Goal: Communication & Community: Connect with others

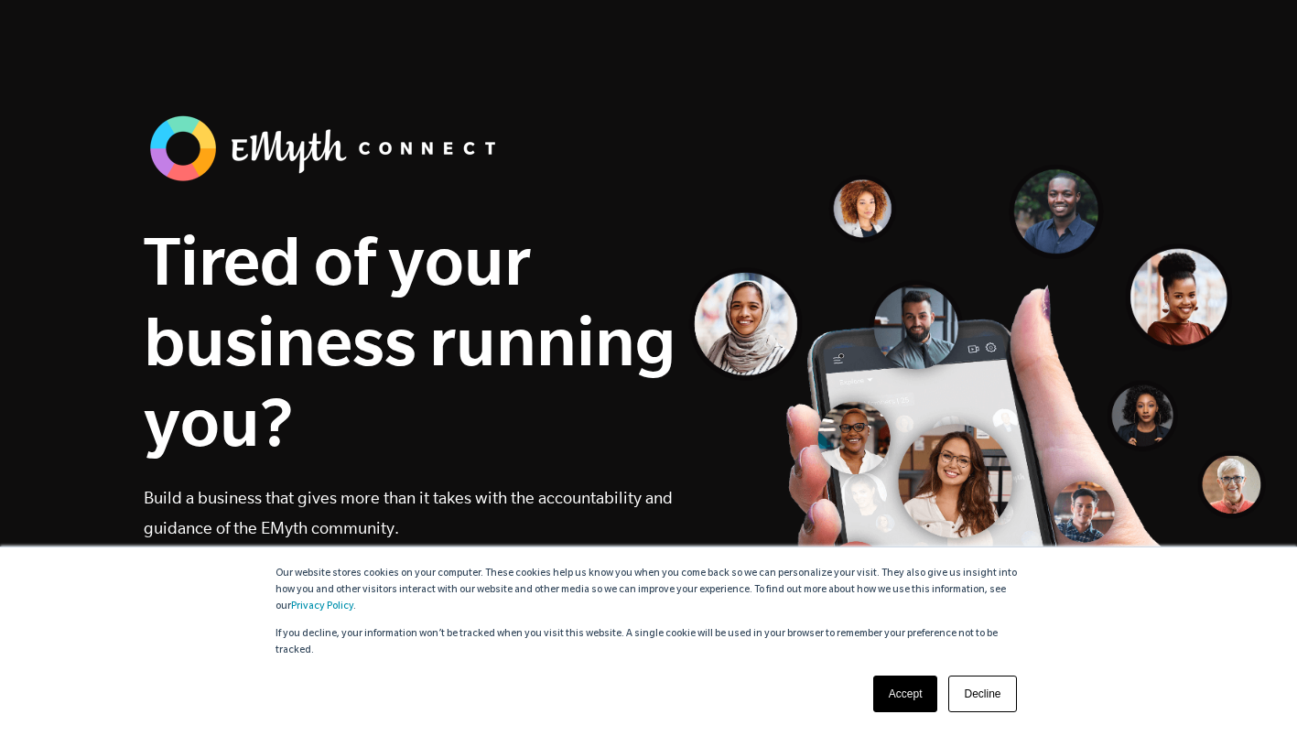
click at [896, 694] on link "Accept" at bounding box center [905, 694] width 65 height 37
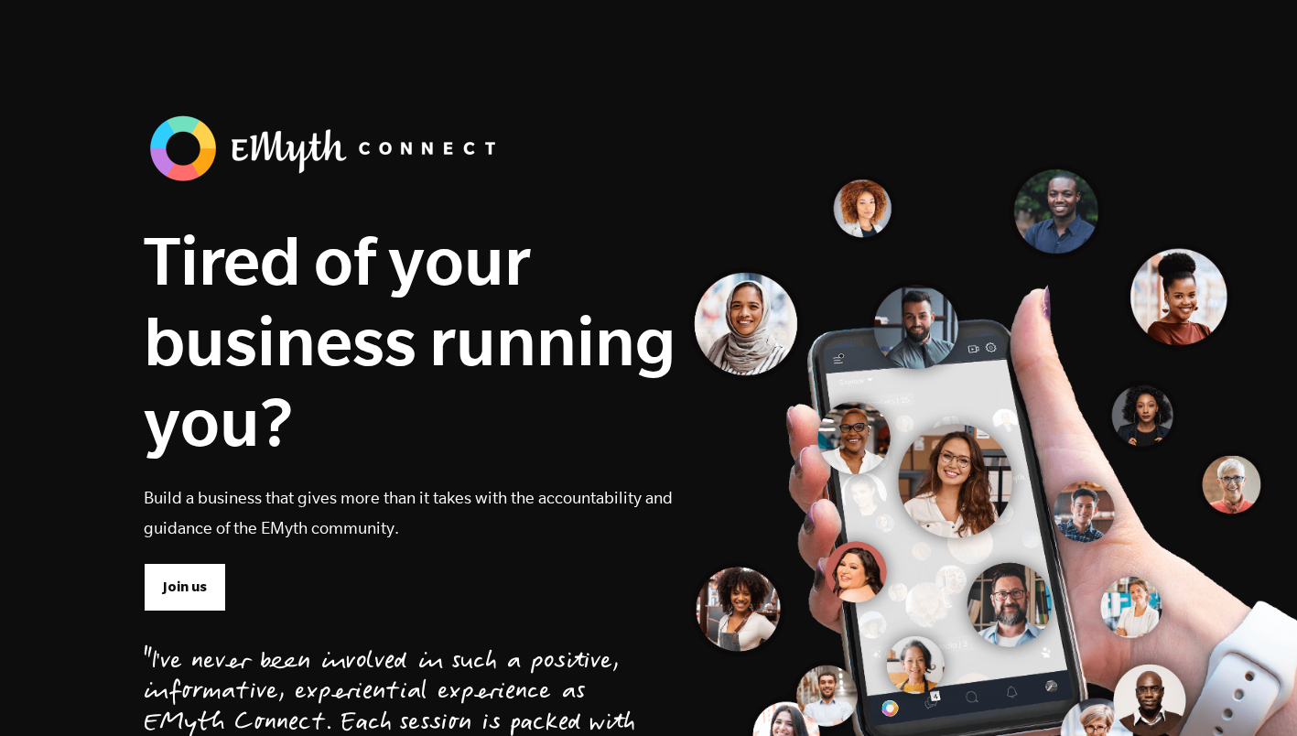
click at [195, 576] on link "Join us" at bounding box center [185, 587] width 82 height 48
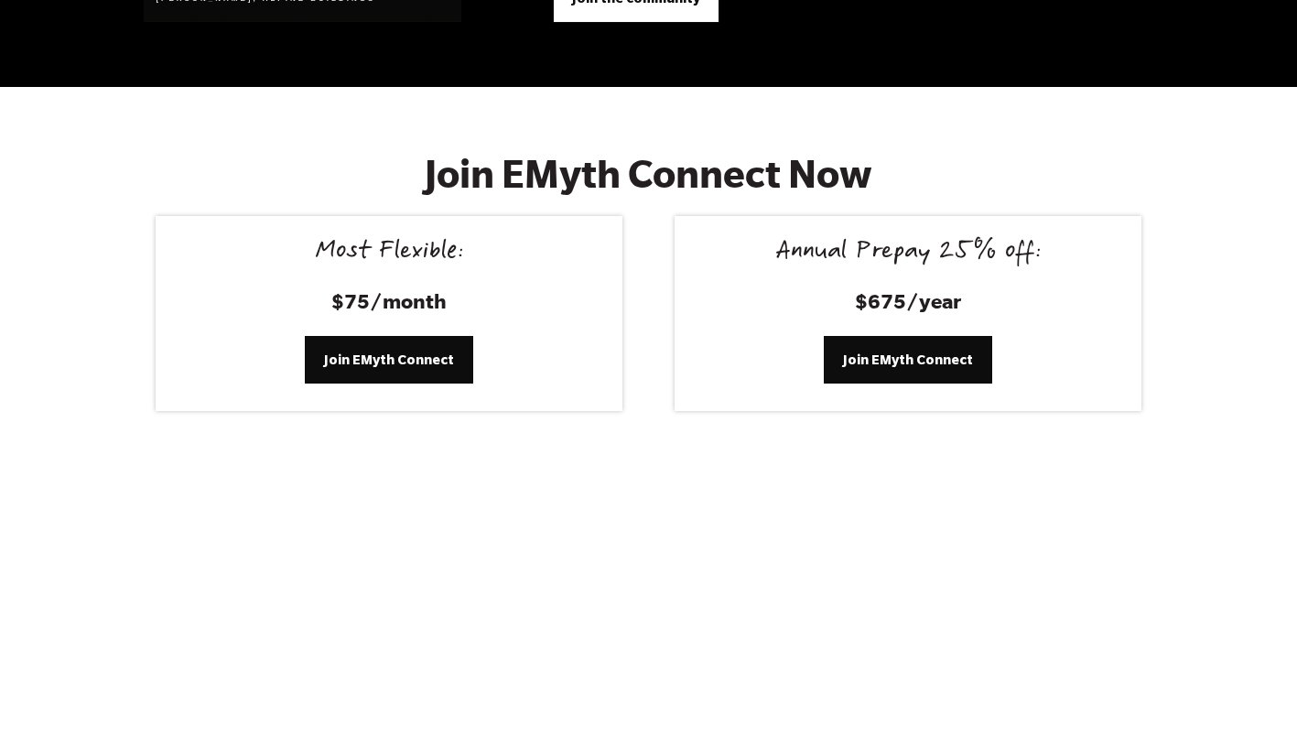
scroll to position [7546, 0]
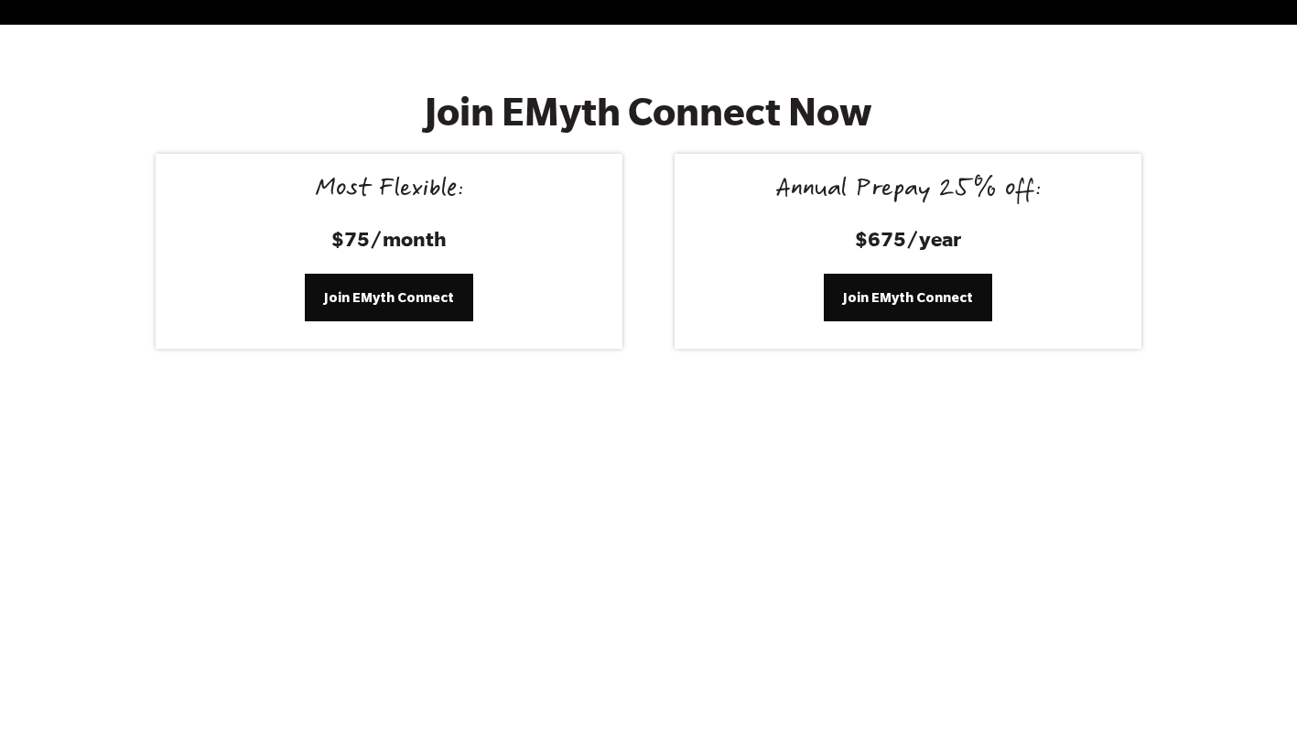
click at [387, 285] on link "Join EMyth Connect" at bounding box center [389, 298] width 168 height 48
